Goal: Check status: Check status

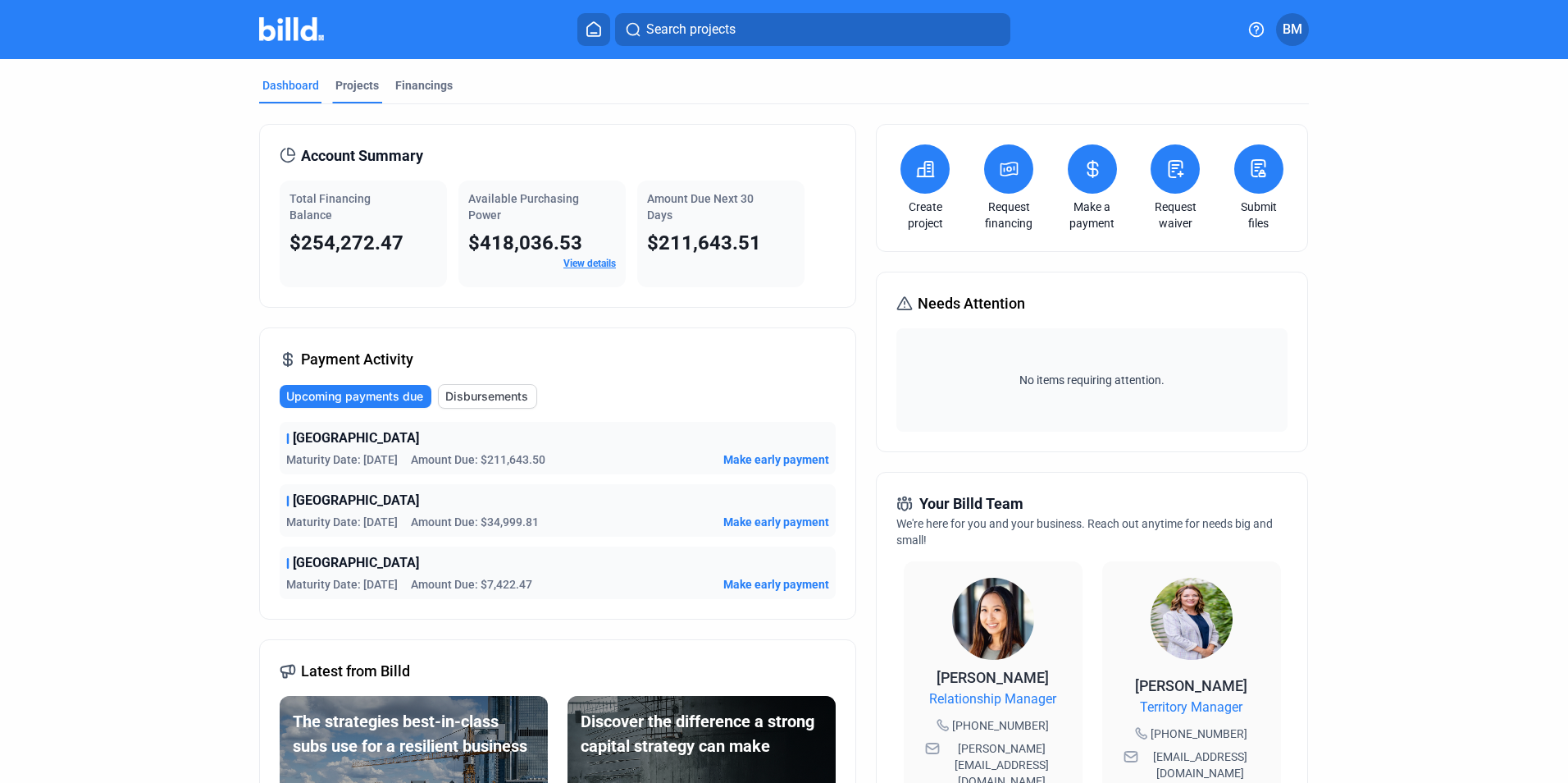
click at [361, 91] on div "Projects" at bounding box center [356, 85] width 44 height 16
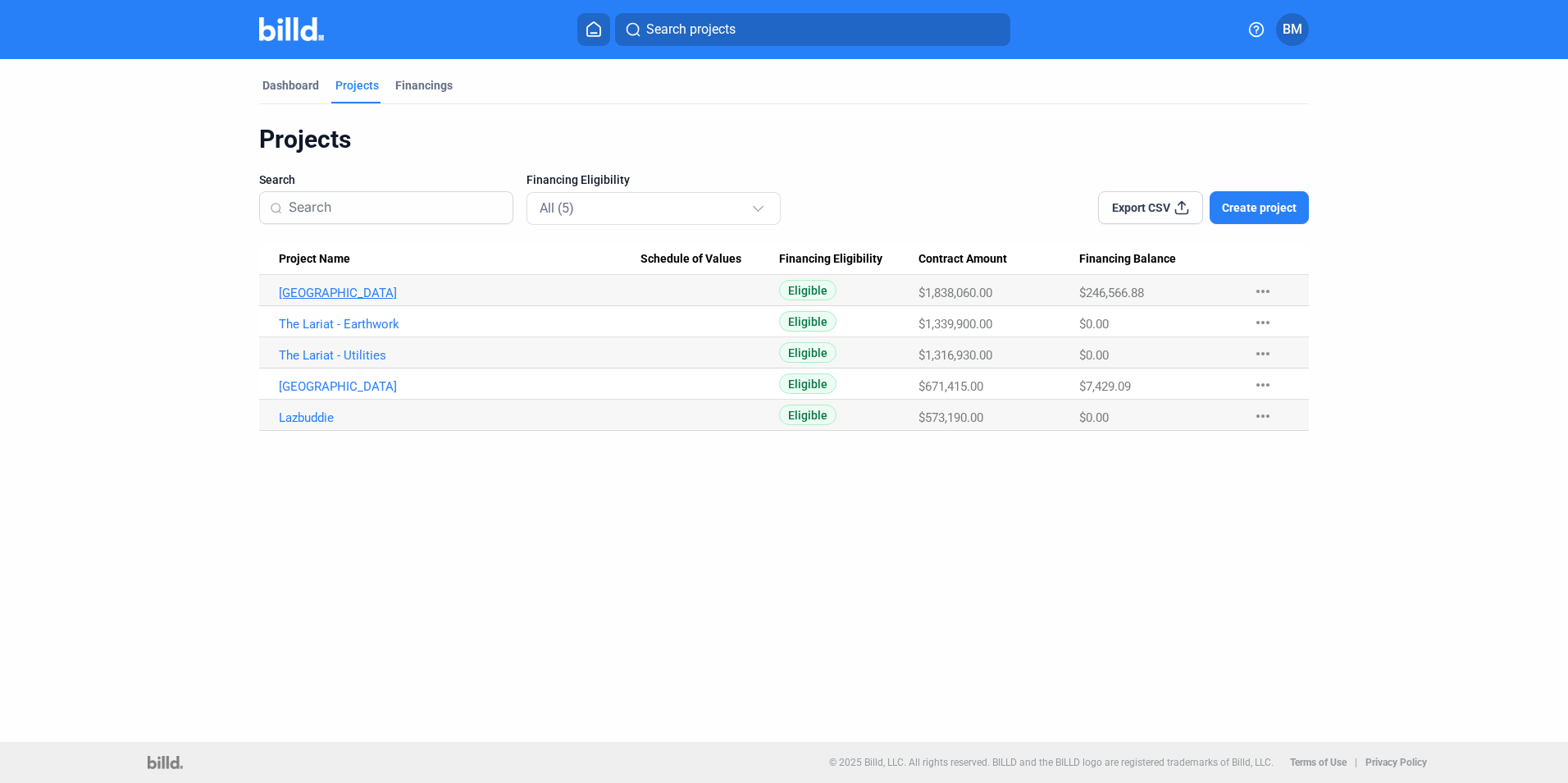
click at [344, 289] on link "[GEOGRAPHIC_DATA]" at bounding box center [459, 292] width 361 height 15
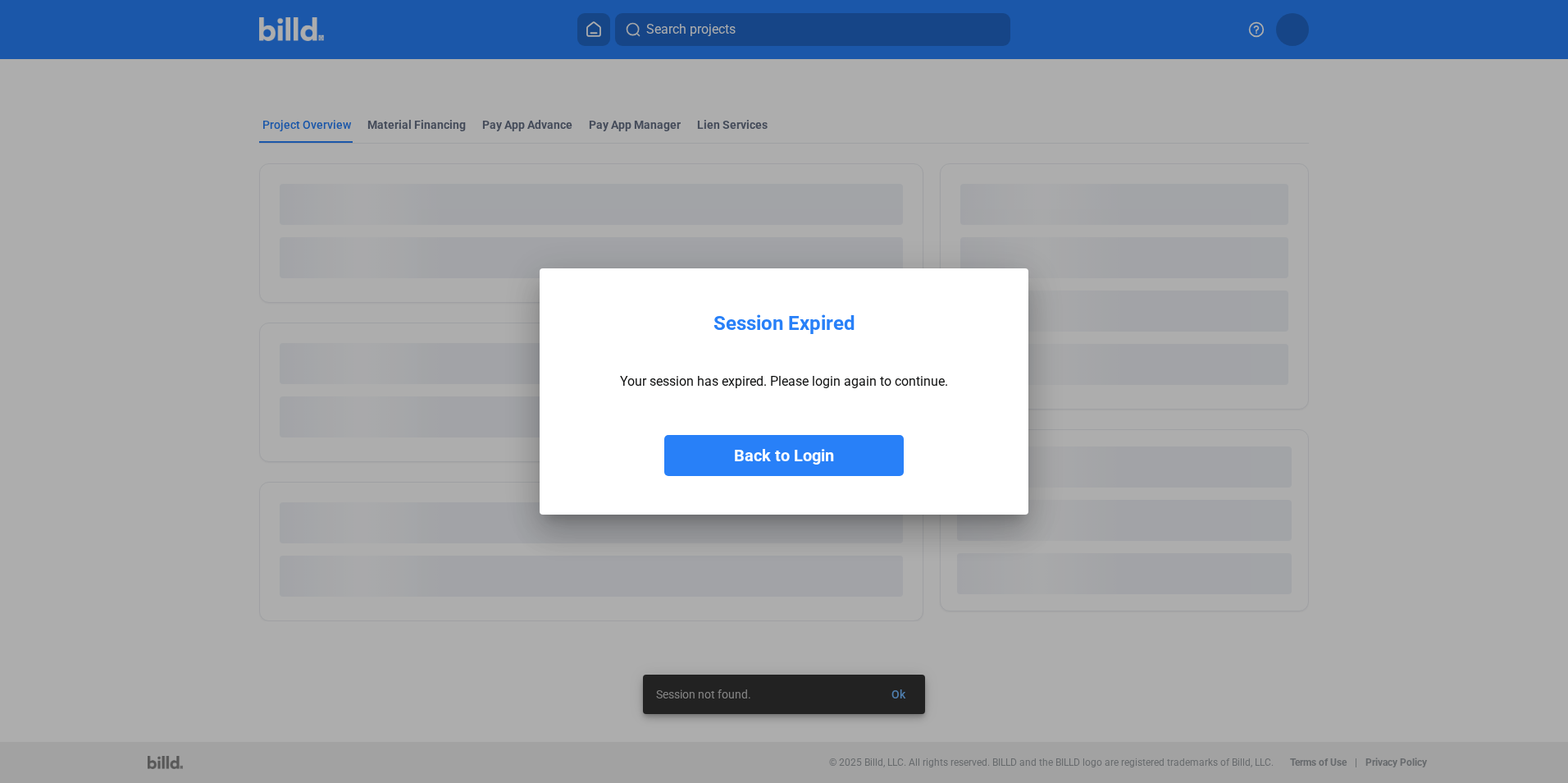
click at [817, 448] on button "Back to Login" at bounding box center [784, 456] width 239 height 41
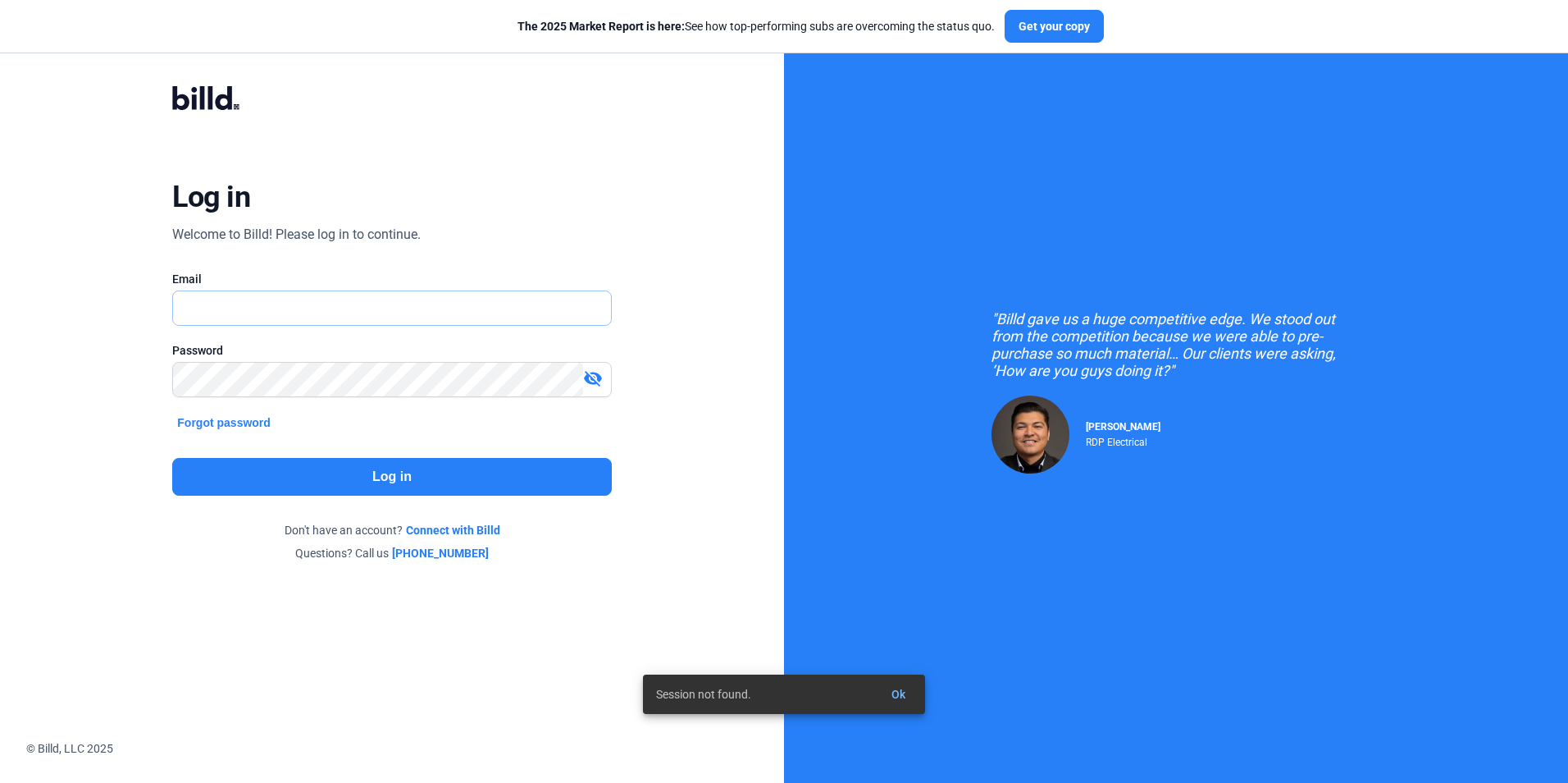
type input "[EMAIL_ADDRESS][DOMAIN_NAME]"
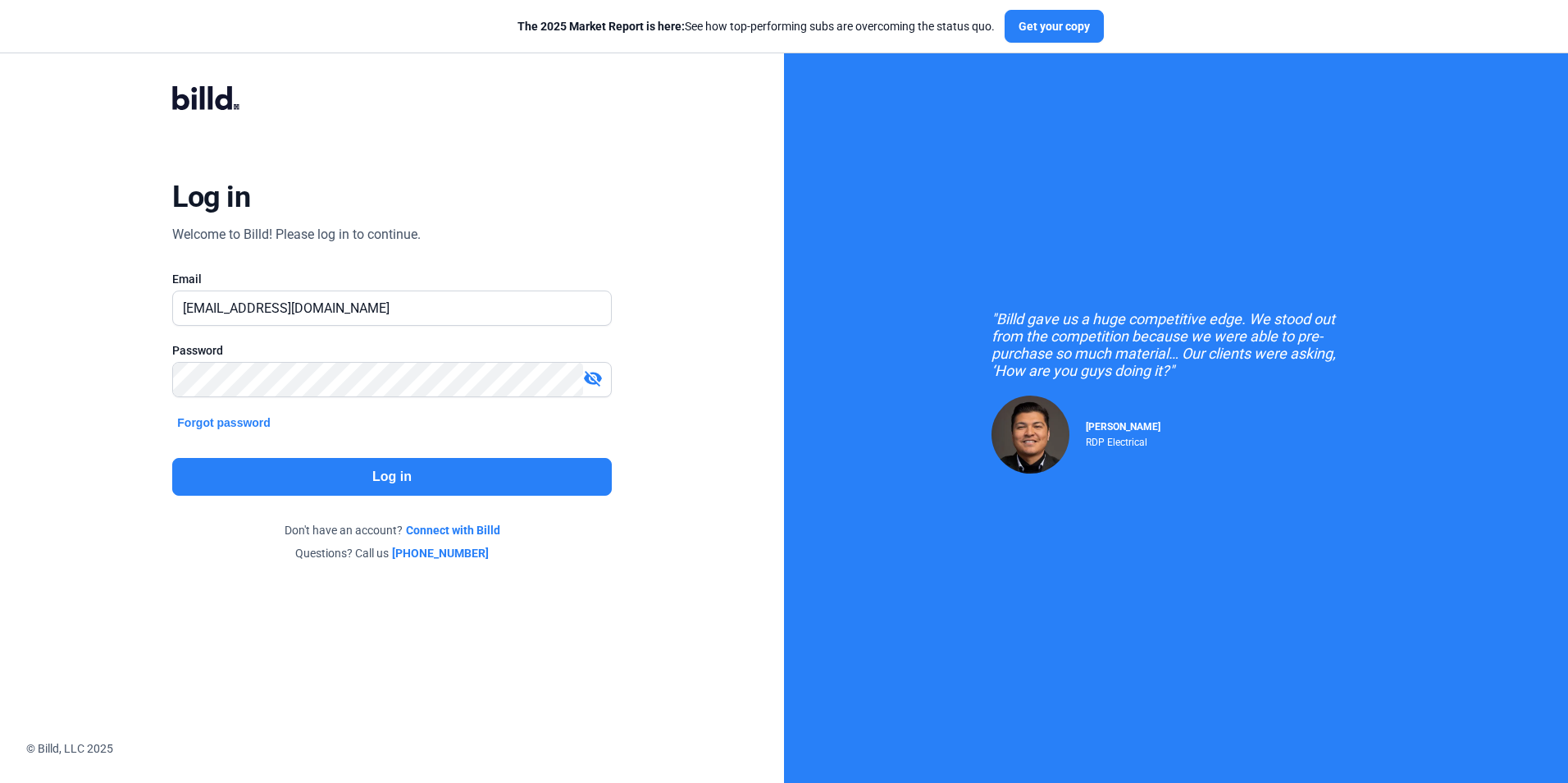
click at [360, 476] on button "Log in" at bounding box center [391, 476] width 438 height 38
